Goal: Check status

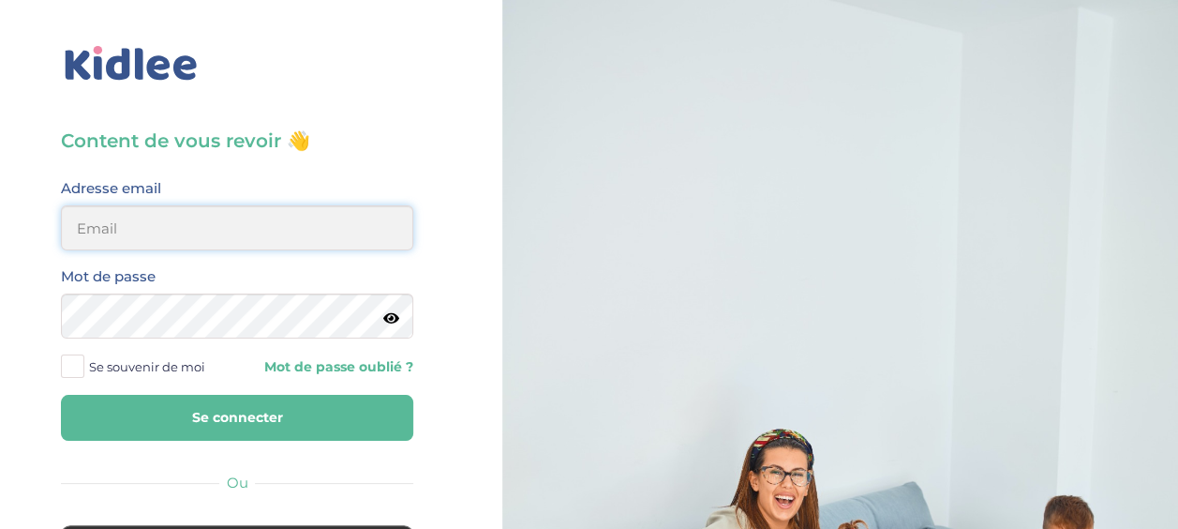
click at [322, 230] on input "email" at bounding box center [237, 227] width 352 height 45
click at [285, 238] on input "email" at bounding box center [237, 227] width 352 height 45
type input "[EMAIL_ADDRESS][DOMAIN_NAME]"
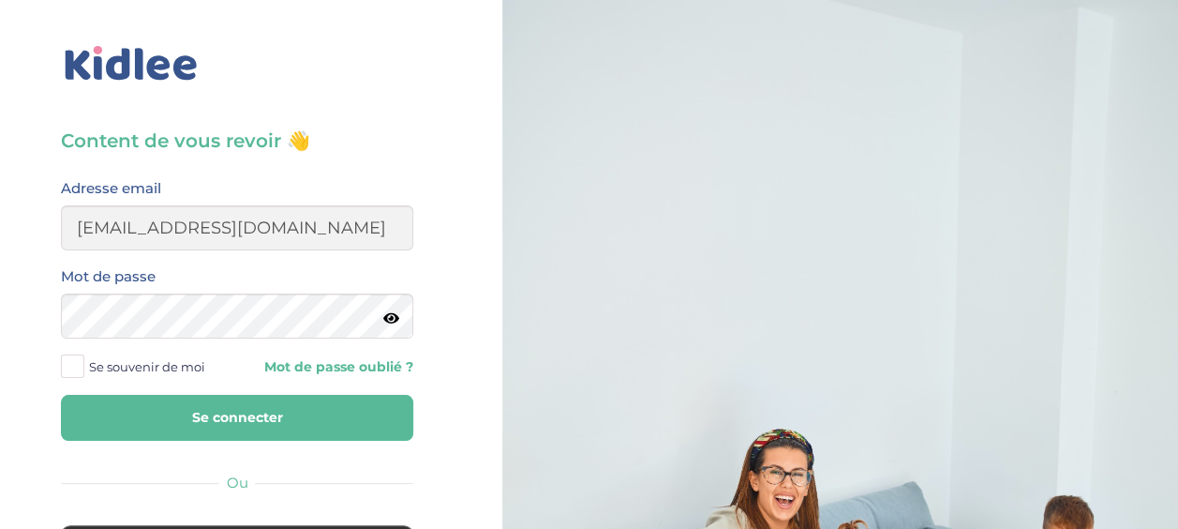
click at [229, 407] on button "Se connecter" at bounding box center [237, 418] width 352 height 46
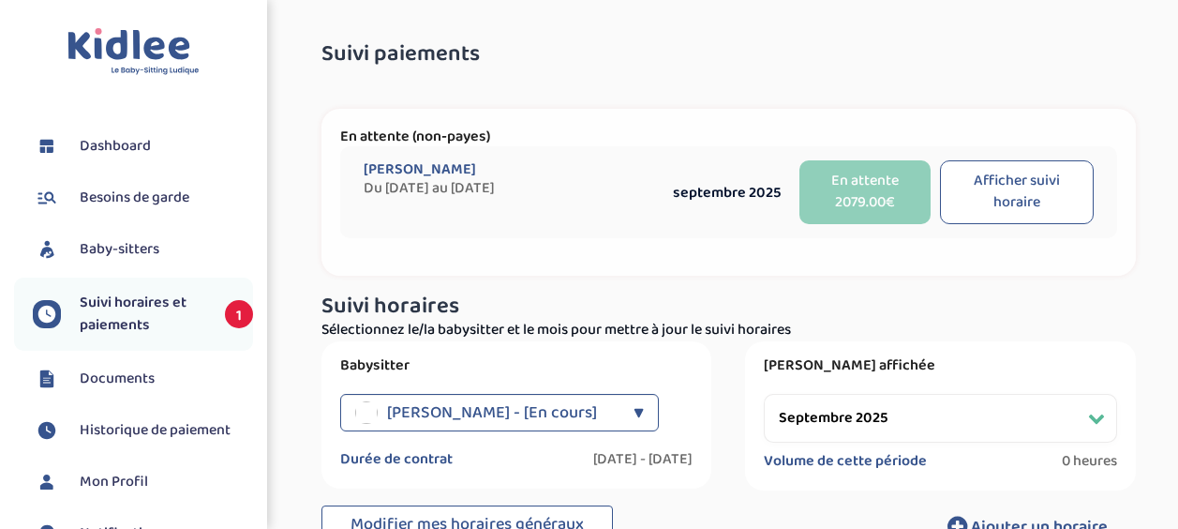
select select "septembre 2025"
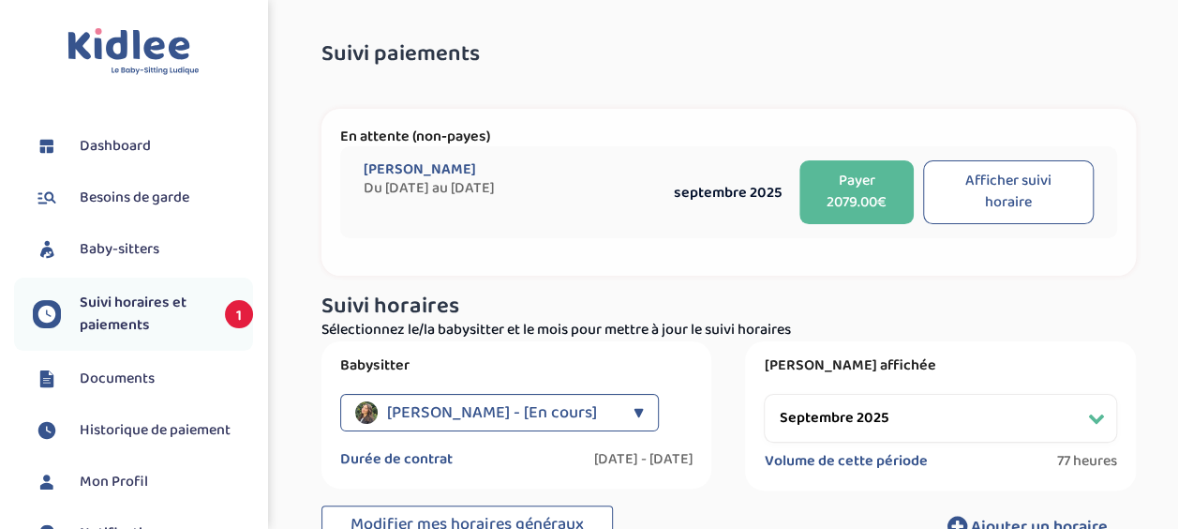
click at [153, 307] on span "Suivi horaires et paiements" at bounding box center [143, 314] width 127 height 45
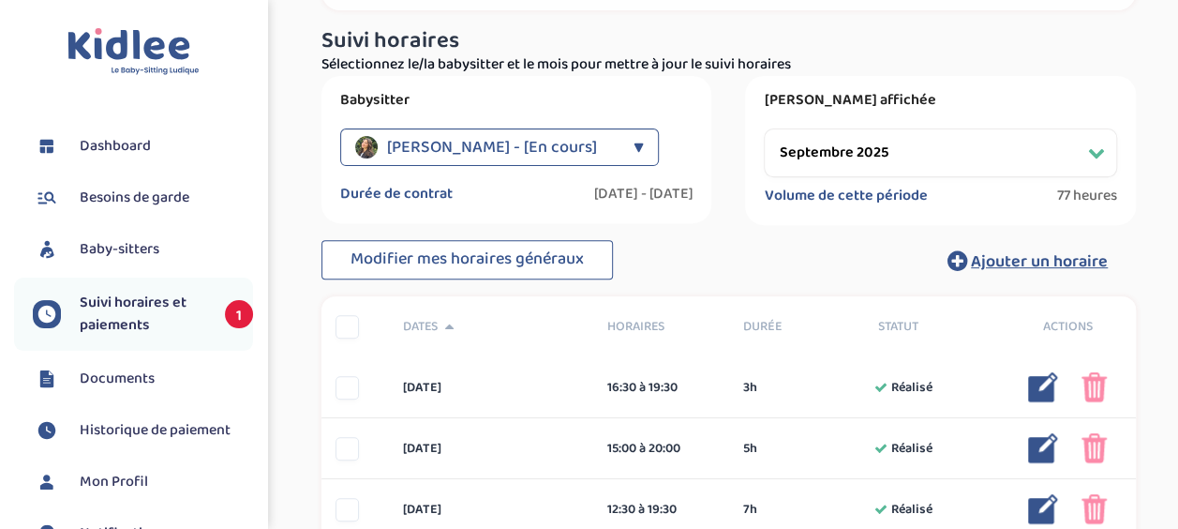
scroll to position [375, 0]
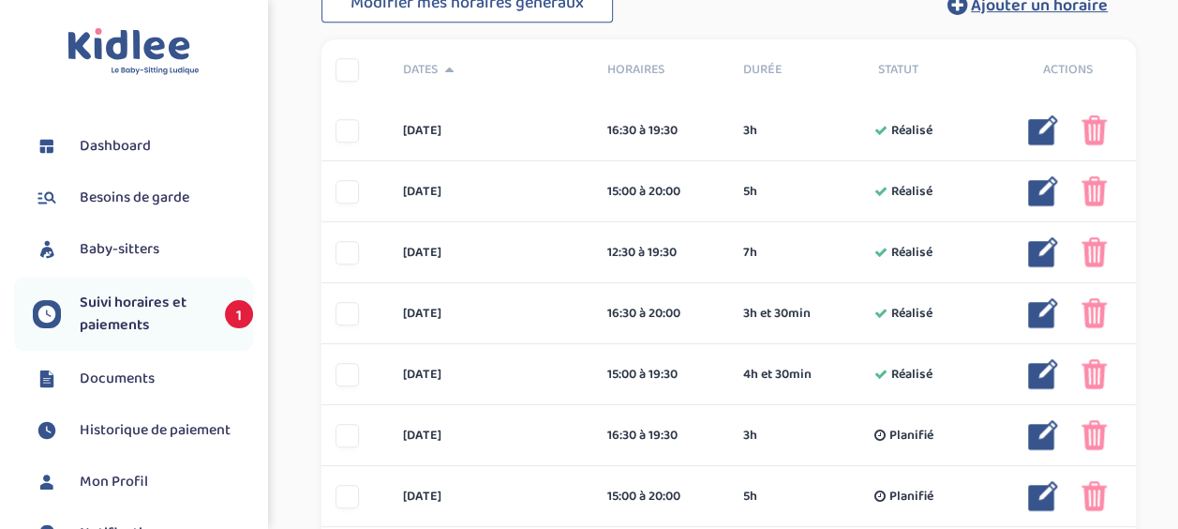
scroll to position [562, 0]
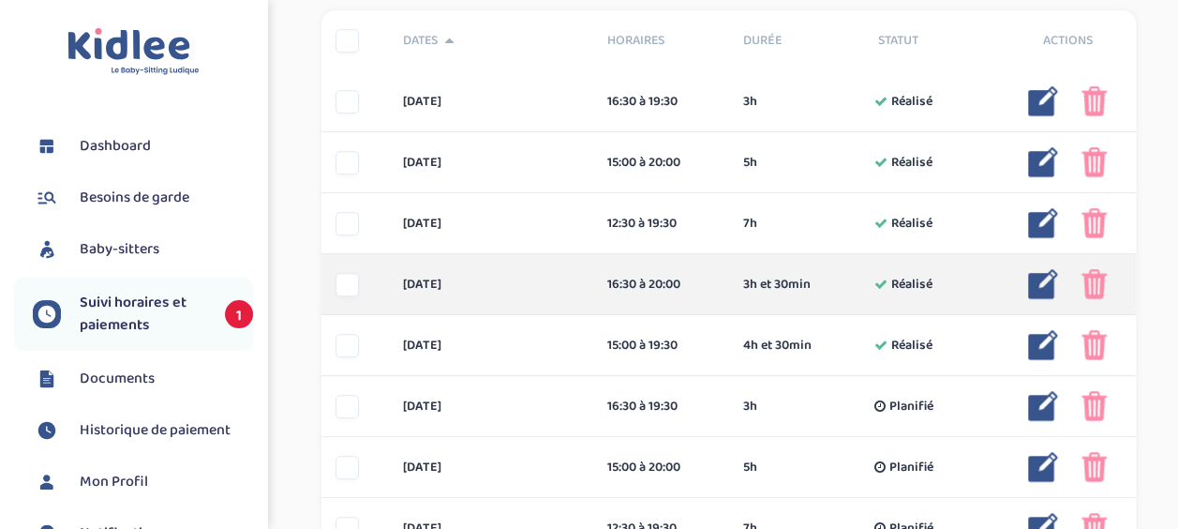
click at [1092, 285] on img at bounding box center [1094, 284] width 25 height 30
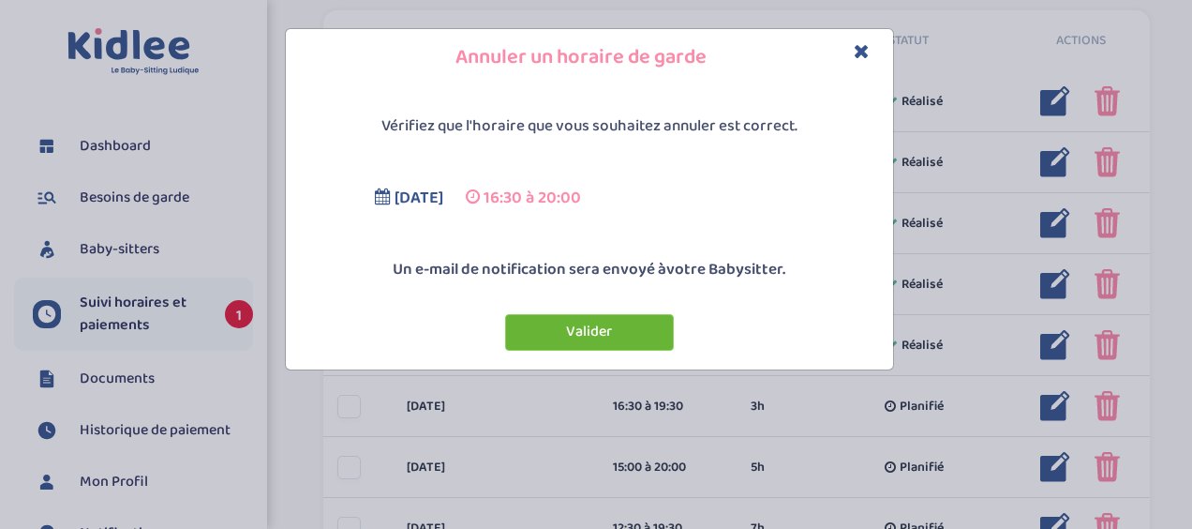
click at [634, 328] on button "Valider" at bounding box center [589, 332] width 169 height 37
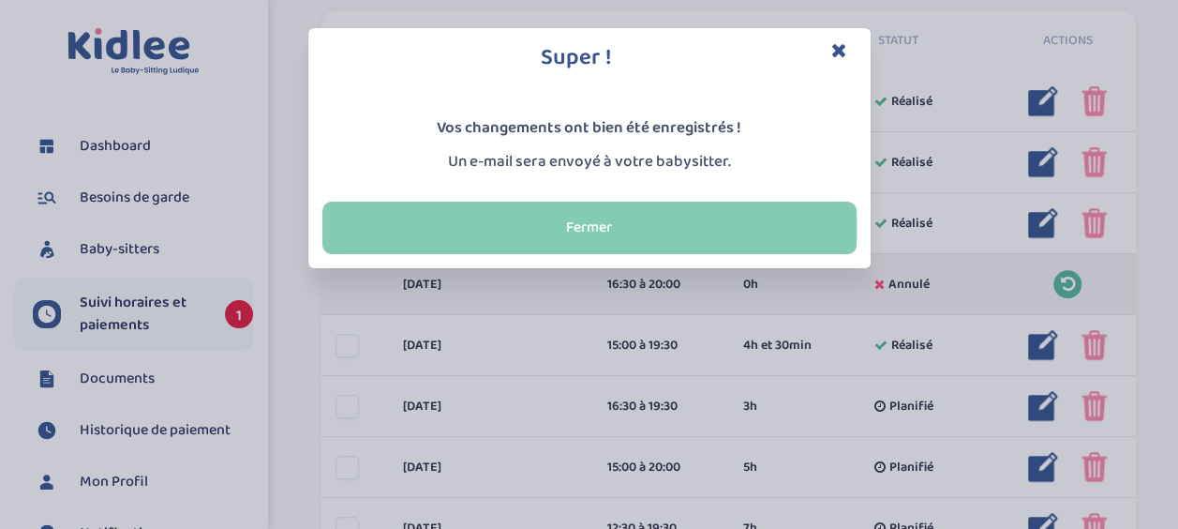
click at [725, 219] on button "Fermer" at bounding box center [589, 228] width 534 height 52
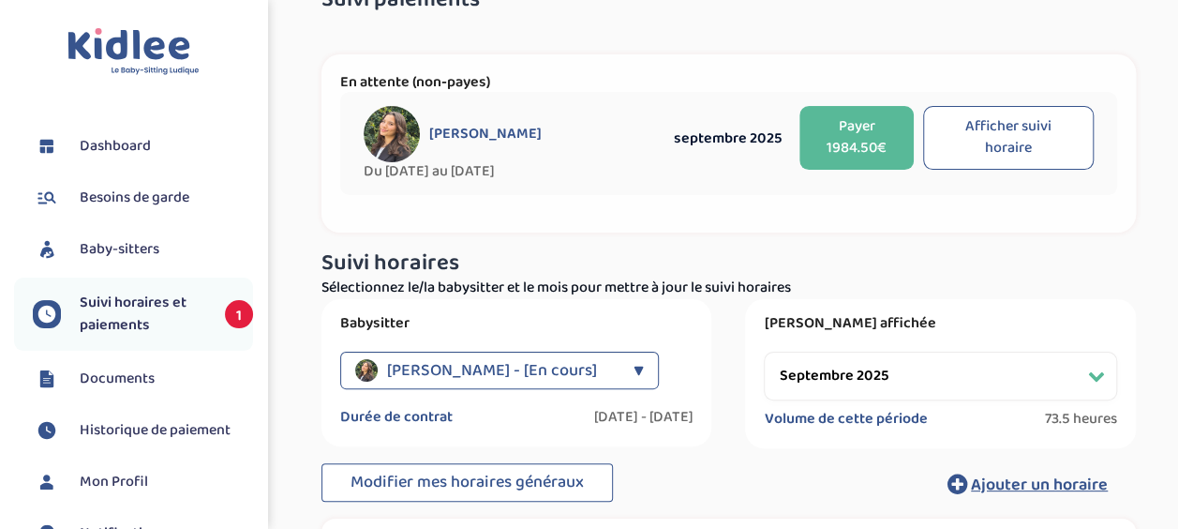
scroll to position [94, 0]
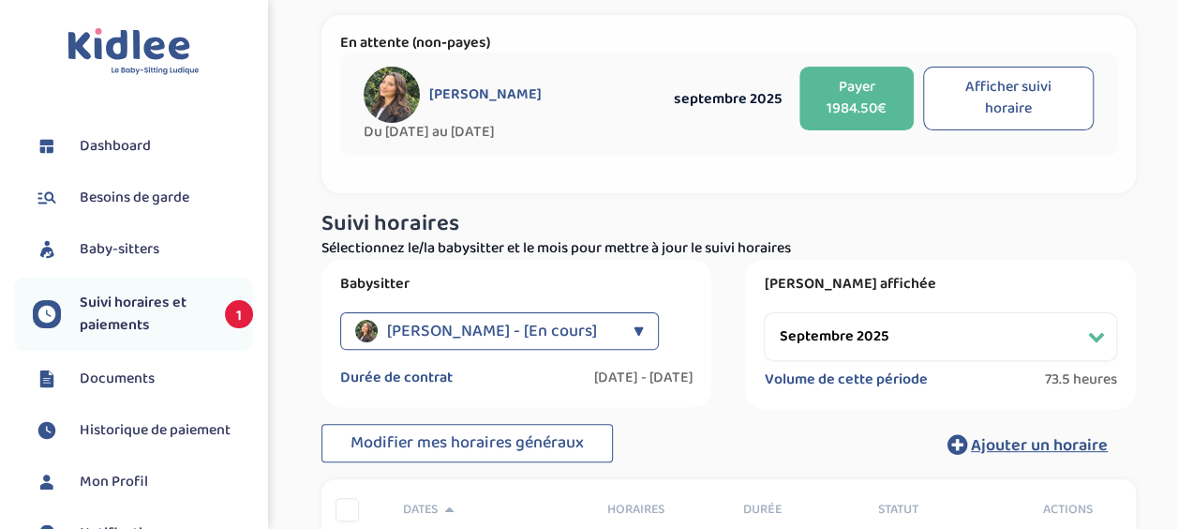
click at [635, 326] on div "▼" at bounding box center [639, 330] width 10 height 37
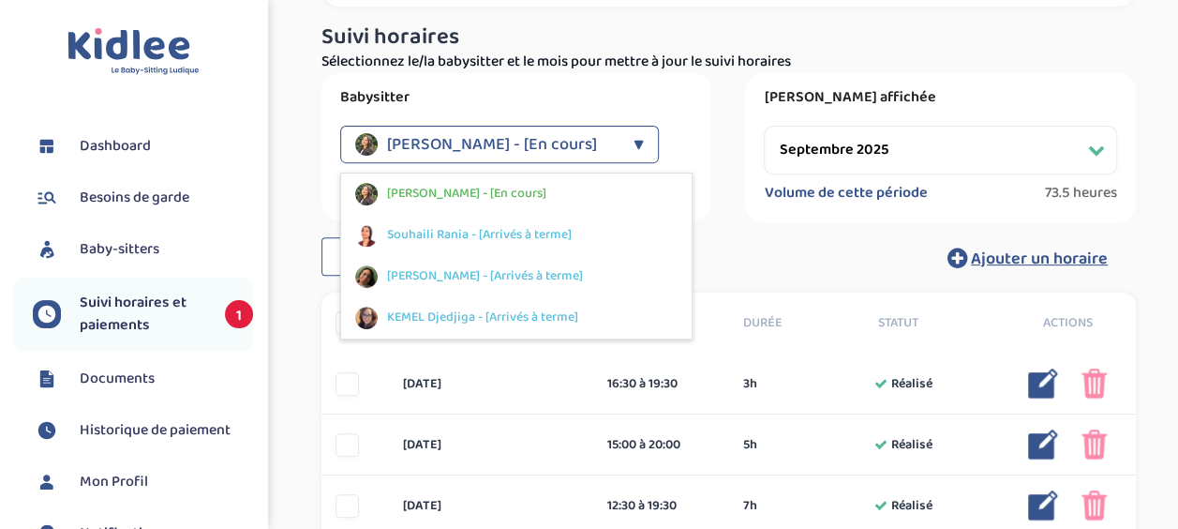
scroll to position [281, 0]
click at [564, 231] on span "Souhaili Rania - [Arrivés à terme]" at bounding box center [479, 234] width 185 height 20
select select "juin 2025"
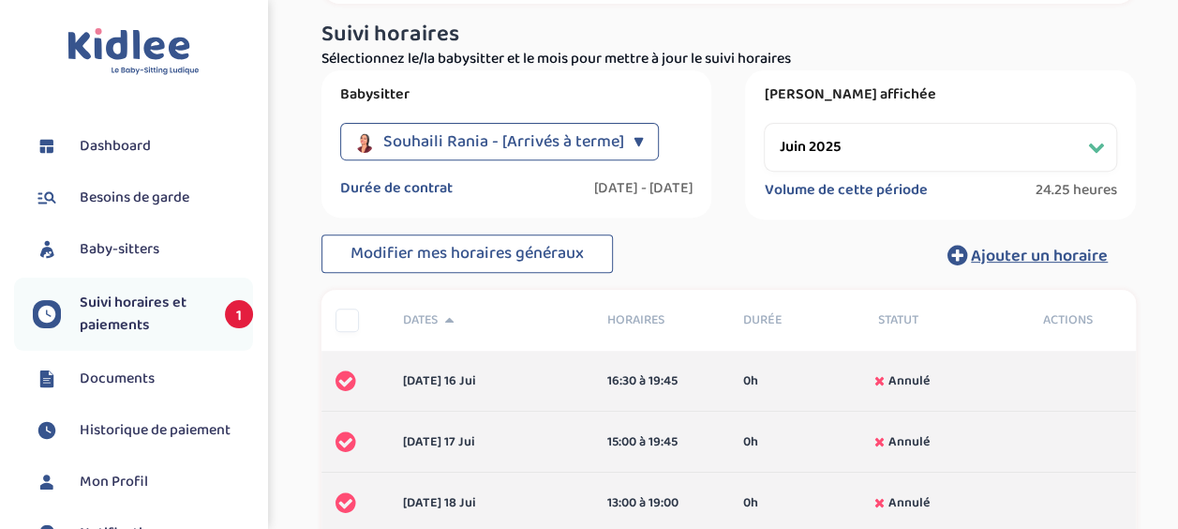
scroll to position [289, 0]
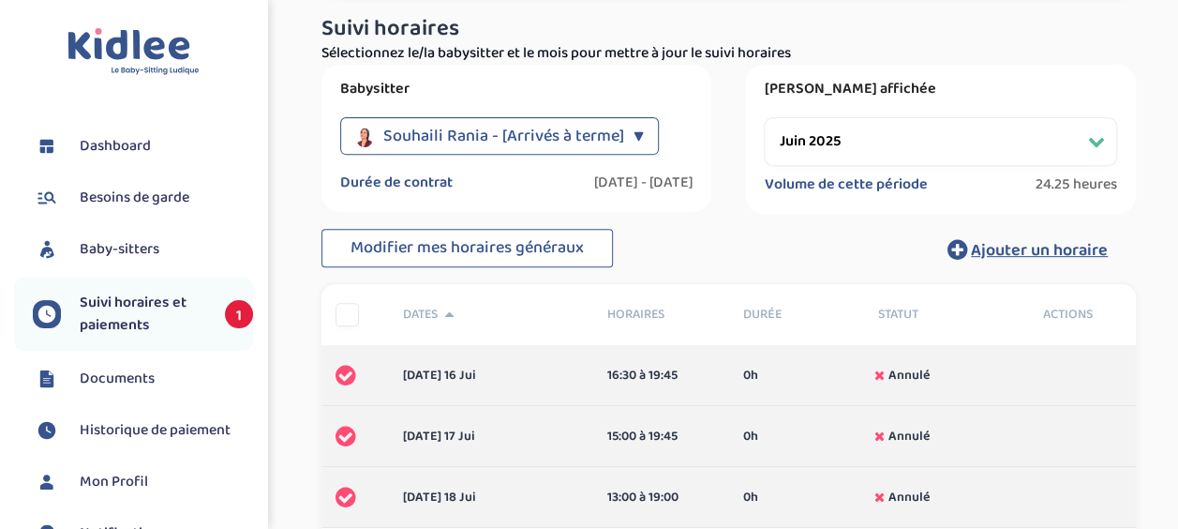
click at [875, 141] on select "Filtrer par mois [DATE] [DATE]" at bounding box center [940, 141] width 353 height 49
click at [636, 134] on div "▼" at bounding box center [639, 135] width 10 height 37
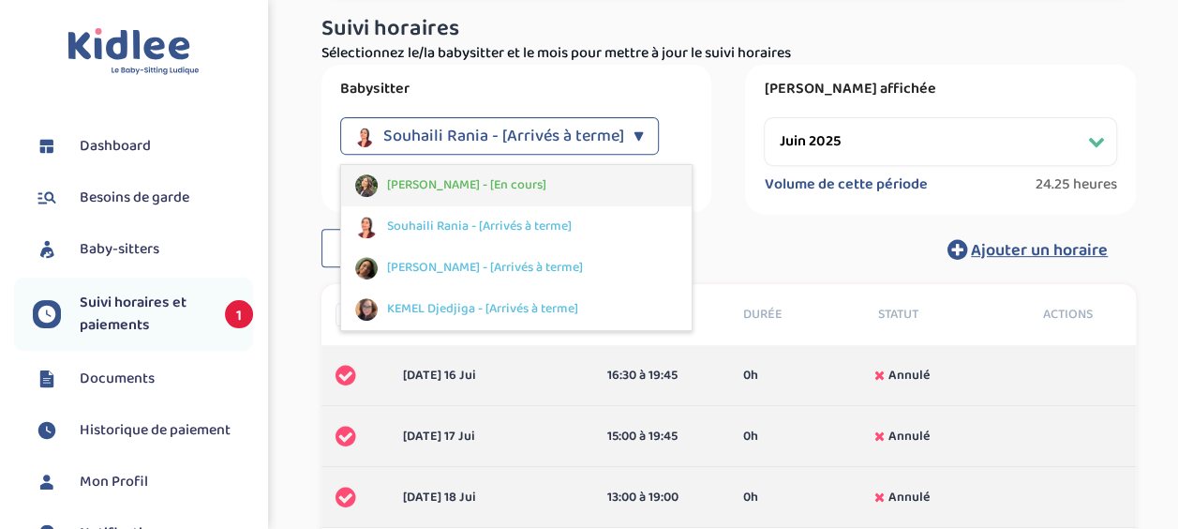
click at [594, 184] on div "[PERSON_NAME] - [En cours]" at bounding box center [516, 185] width 351 height 41
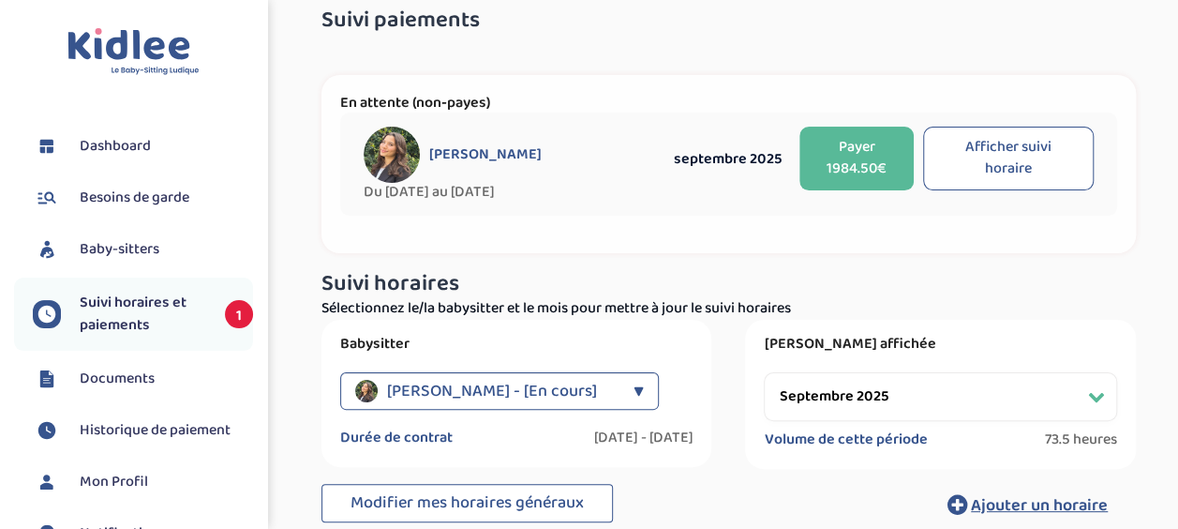
scroll to position [0, 0]
